Goal: Task Accomplishment & Management: Complete application form

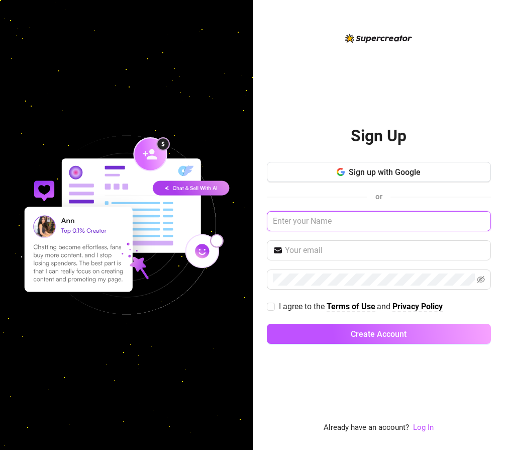
click at [322, 218] on input "text" at bounding box center [379, 221] width 224 height 20
type input "K"
type input "[PERSON_NAME]"
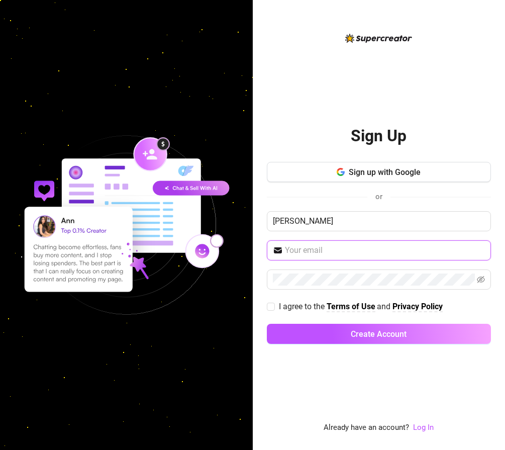
click at [322, 252] on input "text" at bounding box center [385, 250] width 200 height 12
click at [298, 38] on div "Sign Up Sign up with Google or [PERSON_NAME] I agree to the Terms of Use and Pr…" at bounding box center [379, 233] width 224 height 402
click at [326, 246] on input "text" at bounding box center [385, 250] width 200 height 12
type input "[EMAIL_ADDRESS][DOMAIN_NAME]"
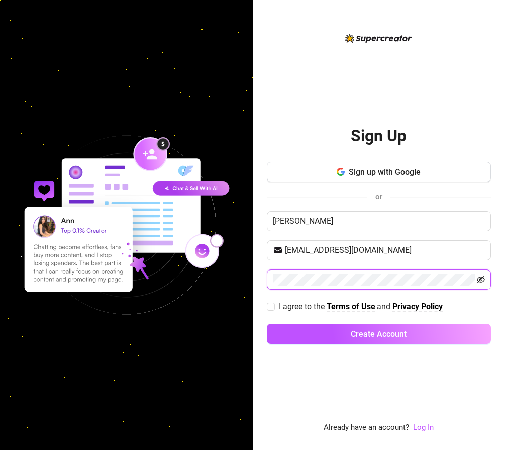
click at [484, 282] on icon "eye-invisible" at bounding box center [481, 280] width 8 height 8
click at [271, 307] on input "I agree to the Terms of Use and Privacy Policy" at bounding box center [270, 306] width 7 height 7
checkbox input "true"
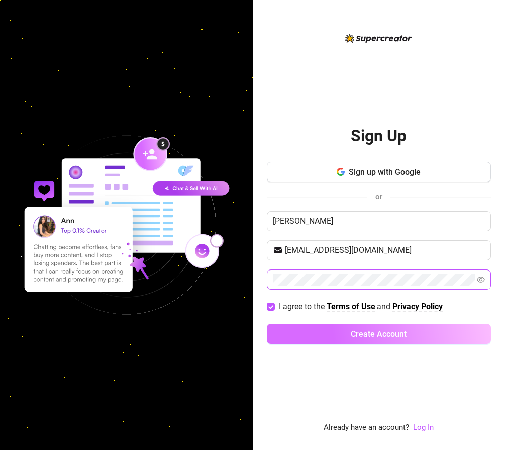
click at [382, 333] on span "Create Account" at bounding box center [379, 334] width 56 height 10
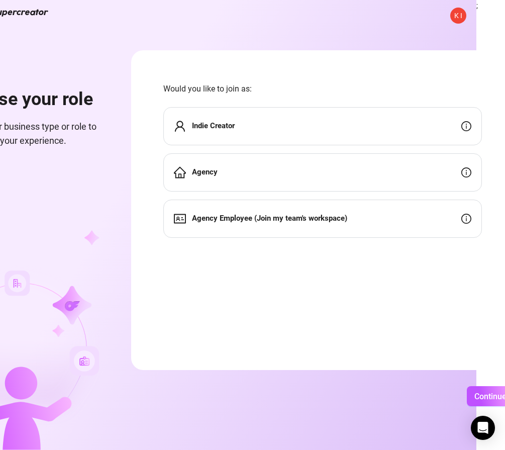
scroll to position [0, 38]
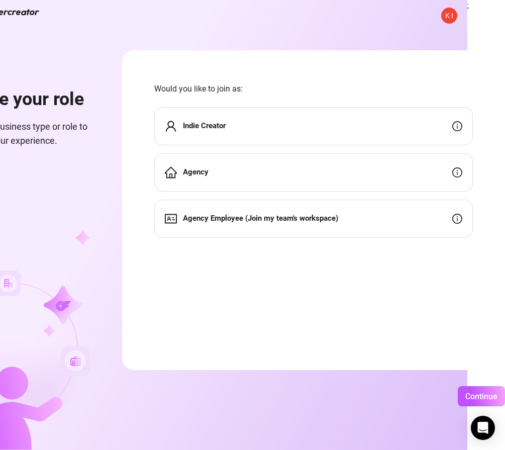
click at [347, 174] on div "Agency" at bounding box center [313, 172] width 319 height 38
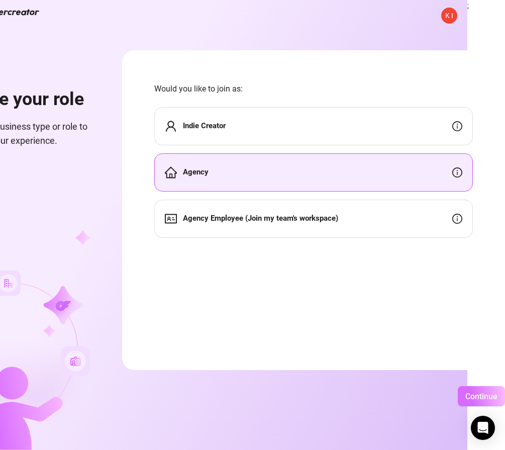
click at [473, 397] on span "Continue" at bounding box center [482, 397] width 32 height 10
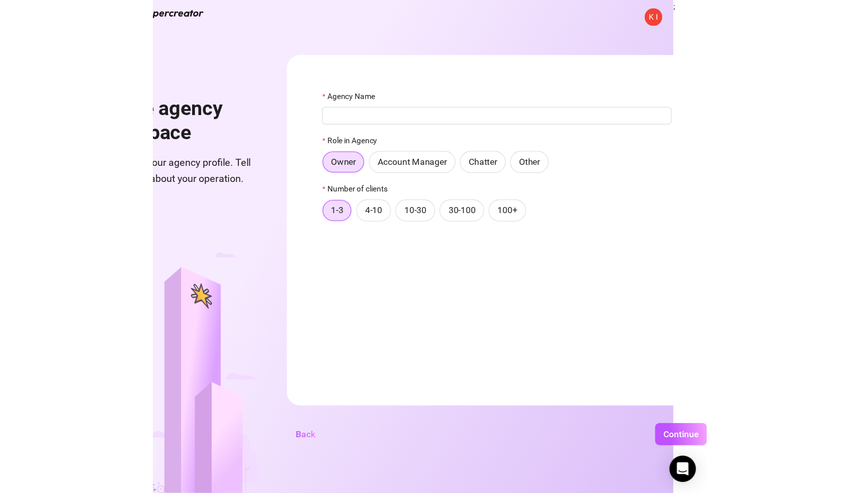
scroll to position [0, 0]
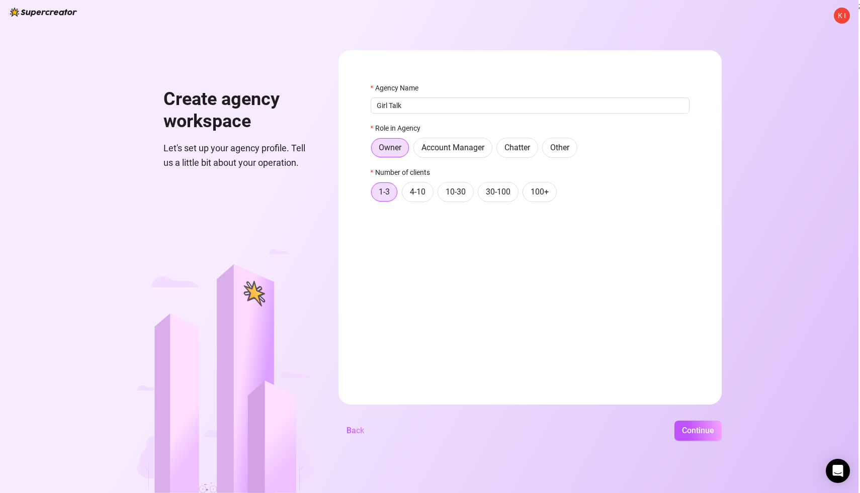
type input "Girl Talk"
click at [363, 127] on form "Agency Name Girl Talk Role in Agency Owner Account Manager Chatter Other Number…" at bounding box center [529, 227] width 383 height 355
click at [505, 432] on span "Continue" at bounding box center [698, 431] width 32 height 10
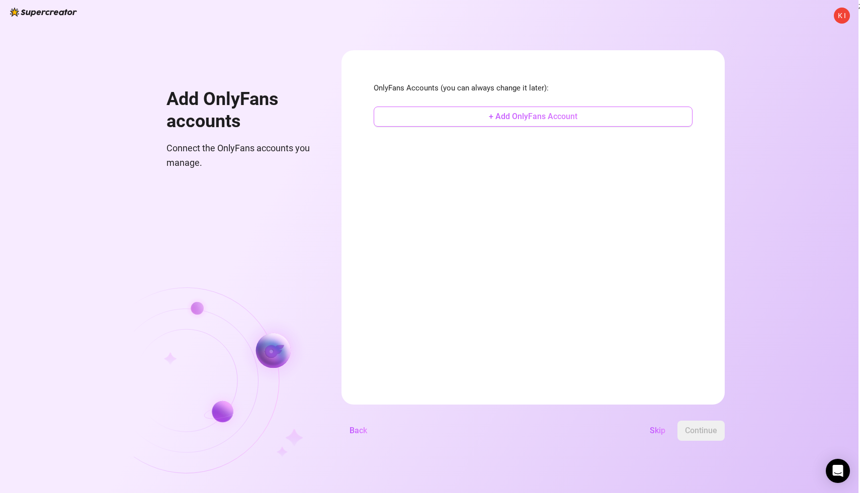
click at [503, 114] on span "+ Add OnlyFans Account" at bounding box center [533, 117] width 89 height 10
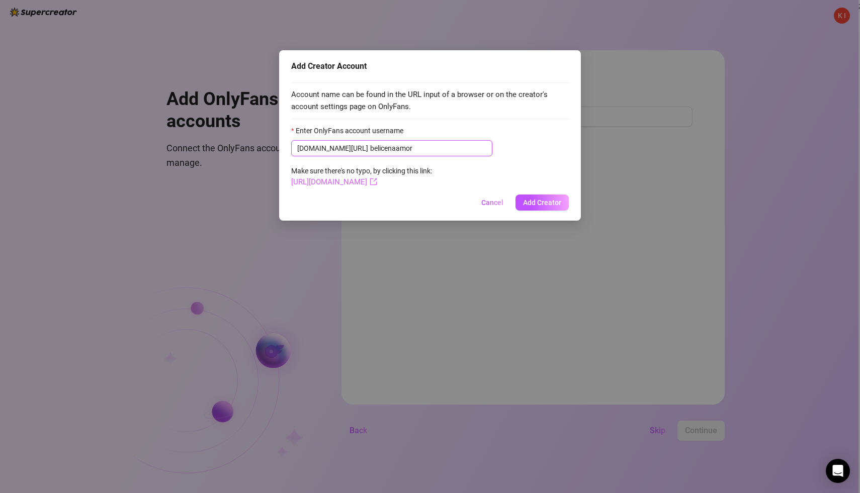
type input "belicenaamor"
click at [377, 183] on icon "export" at bounding box center [374, 182] width 8 height 8
click at [505, 203] on span "Add Creator" at bounding box center [542, 203] width 38 height 8
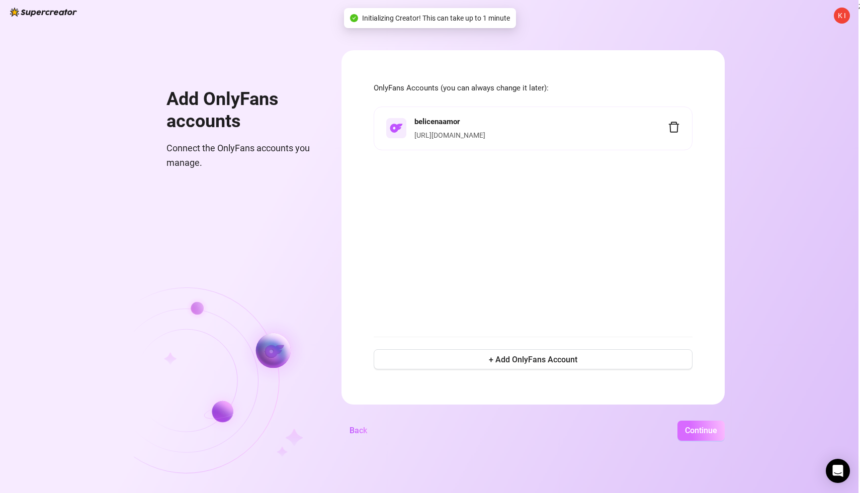
click at [505, 430] on span "Continue" at bounding box center [701, 431] width 32 height 10
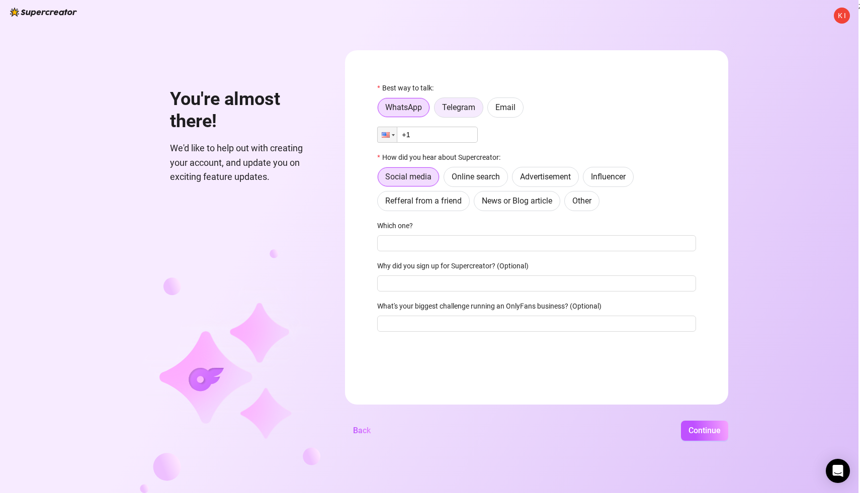
click at [463, 110] on span "Telegram" at bounding box center [458, 108] width 33 height 10
click at [437, 110] on input "Telegram" at bounding box center [437, 110] width 0 height 0
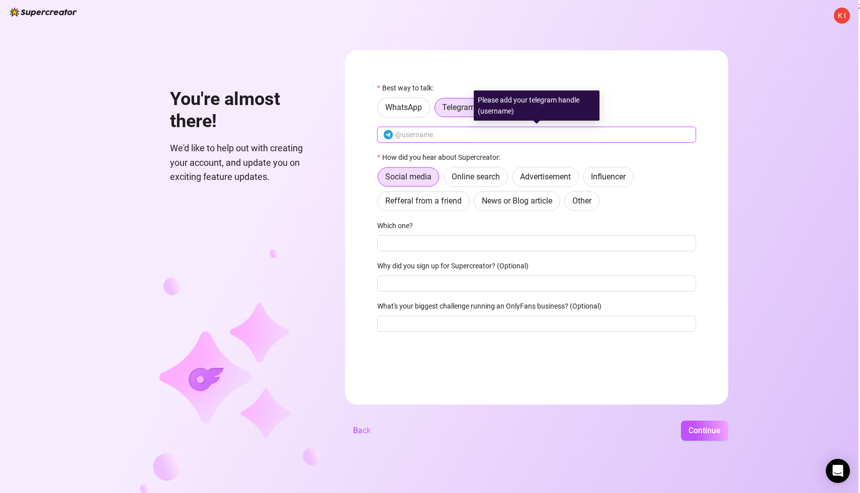
click at [445, 135] on input "text" at bounding box center [542, 134] width 295 height 11
type input "kyang517"
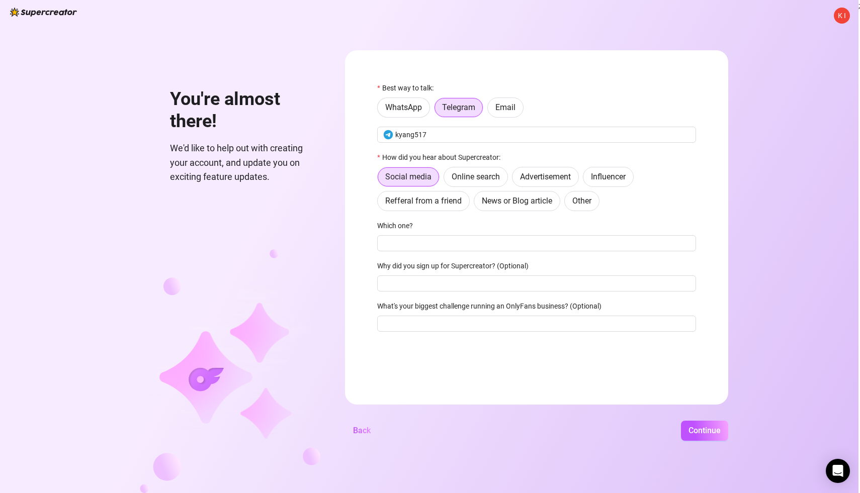
click at [356, 146] on form "Best way to talk: WhatsApp Telegram Email kyang517 How did you hear about Super…" at bounding box center [536, 227] width 383 height 355
click at [505, 178] on span "Influencer" at bounding box center [608, 177] width 35 height 10
click at [505, 180] on input "Influencer" at bounding box center [586, 180] width 0 height 0
click at [416, 202] on span "Refferal from a friend" at bounding box center [423, 201] width 76 height 10
click at [380, 204] on input "Refferal from a friend" at bounding box center [380, 204] width 0 height 0
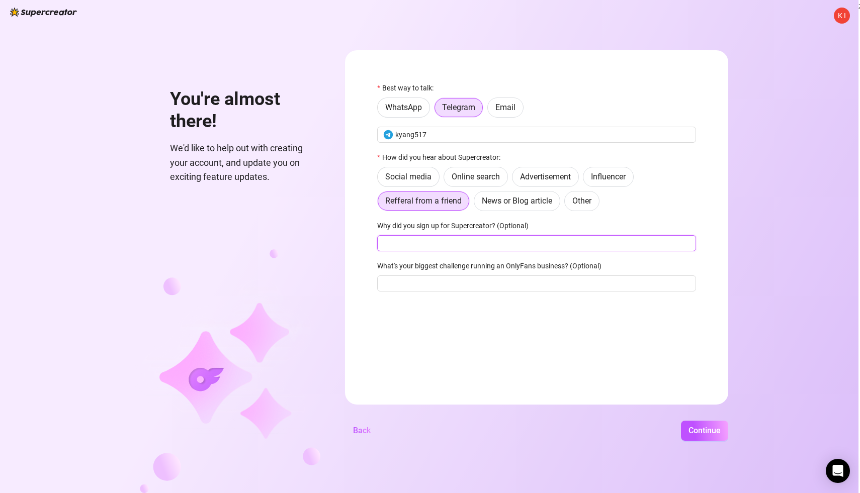
click at [449, 248] on input "Why did you sign up for Supercreator? (Optional)" at bounding box center [536, 243] width 319 height 16
type input "Infloww sucks"
click at [373, 257] on form "Best way to talk: WhatsApp Telegram Email kyang517 How did you hear about Super…" at bounding box center [536, 227] width 383 height 355
click at [445, 284] on input "What's your biggest challenge running an OnlyFans business? (Optional)" at bounding box center [536, 284] width 319 height 16
type input "M"
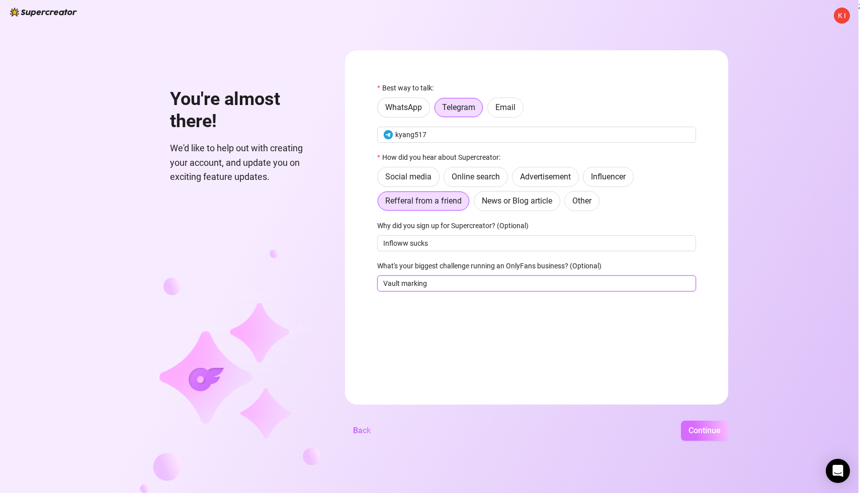
type input "Vault marking"
click at [505, 428] on span "Continue" at bounding box center [704, 431] width 32 height 10
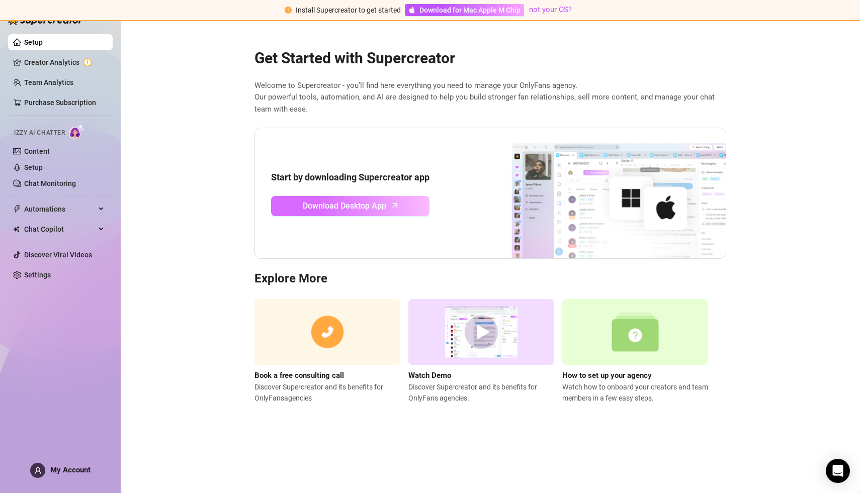
click at [351, 208] on span "Download Desktop App" at bounding box center [344, 206] width 83 height 13
